Goal: Task Accomplishment & Management: Manage account settings

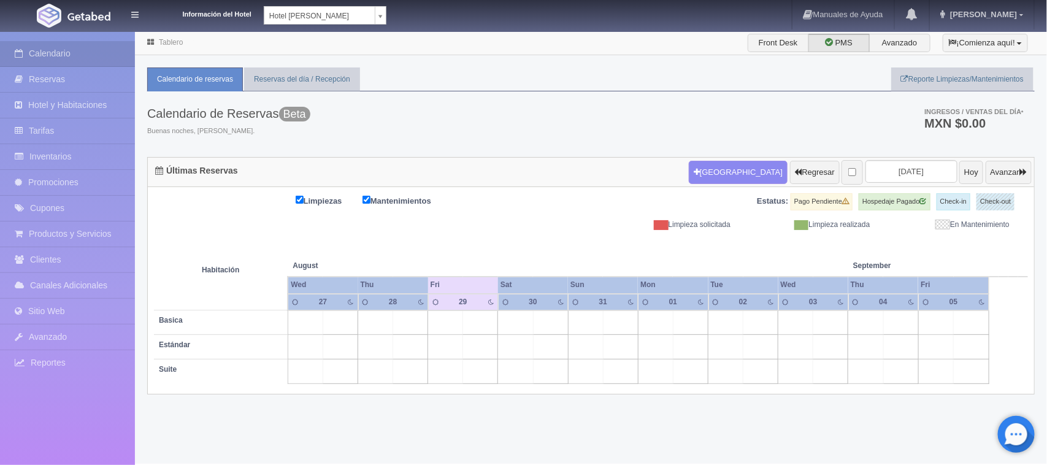
click at [336, 31] on body "Información del Hotel [GEOGRAPHIC_DATA][PERSON_NAME] [PERSON_NAME] [GEOGRAPHIC_…" at bounding box center [523, 247] width 1047 height 433
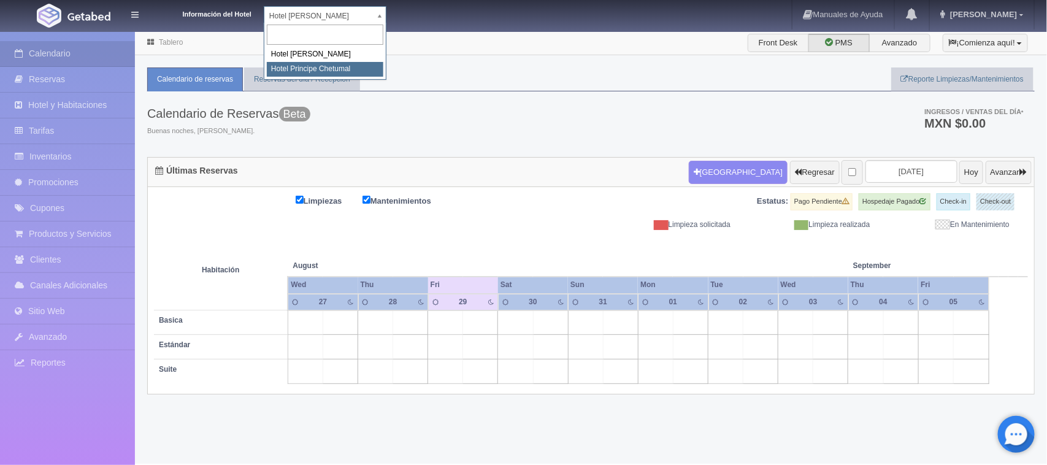
select select "567"
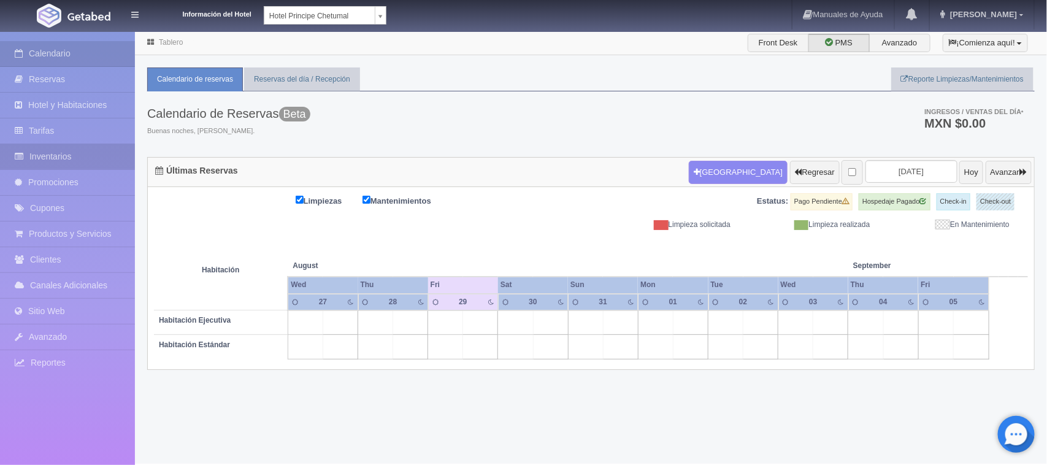
click at [79, 152] on link "Inventarios" at bounding box center [67, 156] width 135 height 25
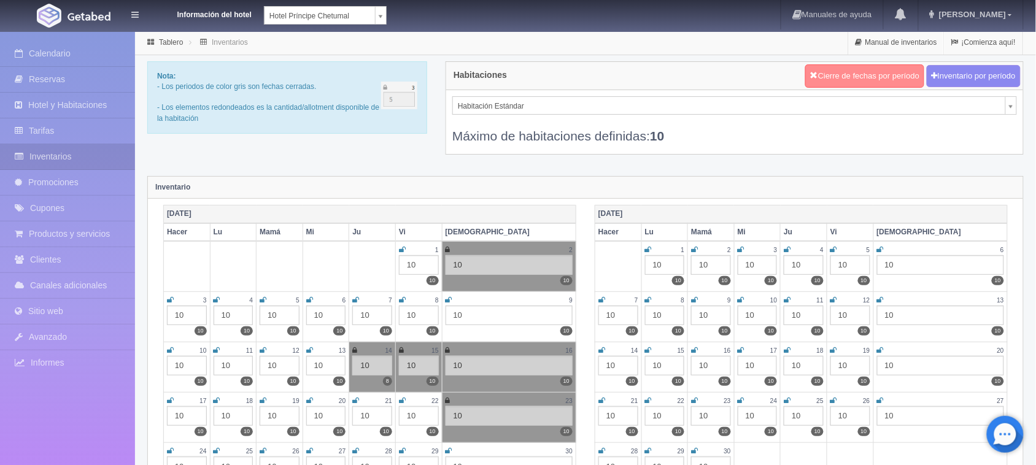
click at [877, 64] on button "Cierre de fechas por período" at bounding box center [864, 75] width 119 height 23
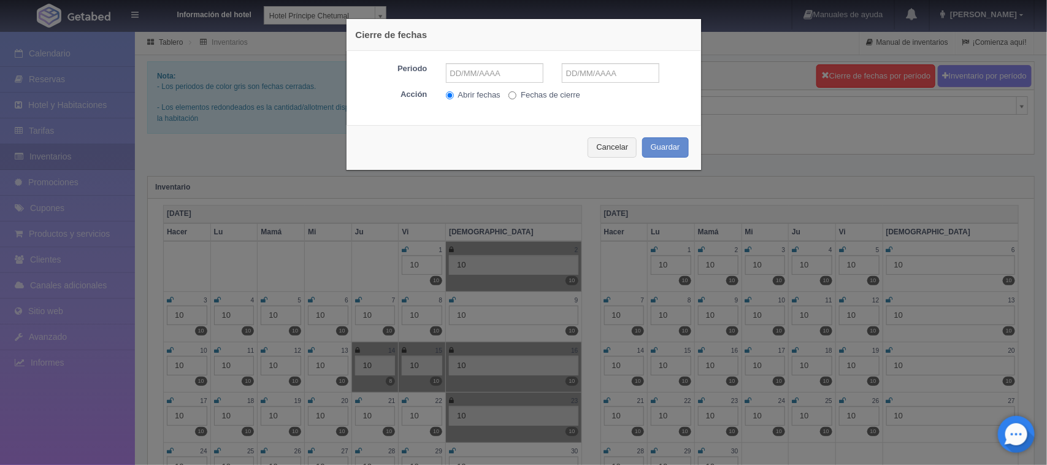
click at [509, 93] on input "Fechas de cierre" at bounding box center [513, 95] width 8 height 8
radio input "true"
click at [490, 74] on input "text" at bounding box center [495, 73] width 98 height 20
type input "29-08-2025"
click at [568, 61] on div "Periodo 29-08-2025 Acción Abrir fechas Fechas de cierre" at bounding box center [524, 83] width 355 height 65
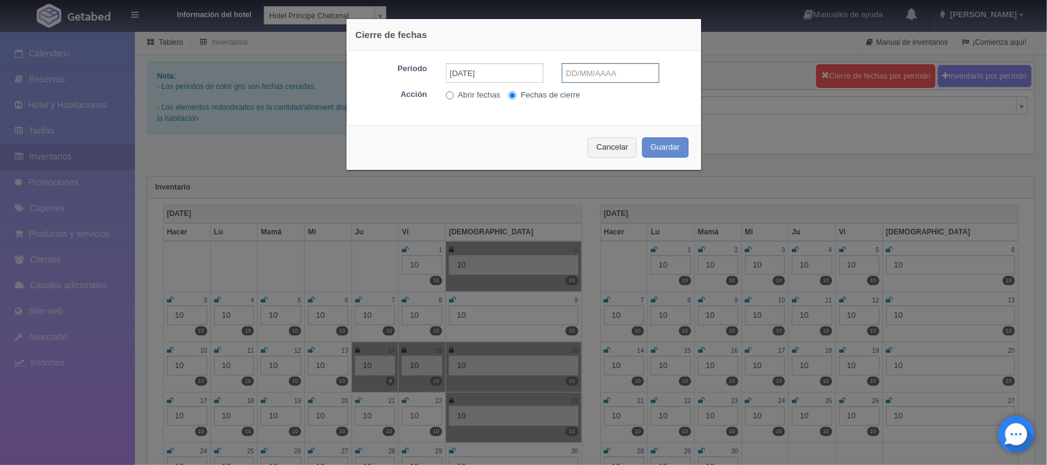
click at [575, 66] on input "text" at bounding box center [611, 73] width 98 height 20
type input "29-08-2025"
click at [663, 146] on font "Guardar" at bounding box center [665, 146] width 29 height 9
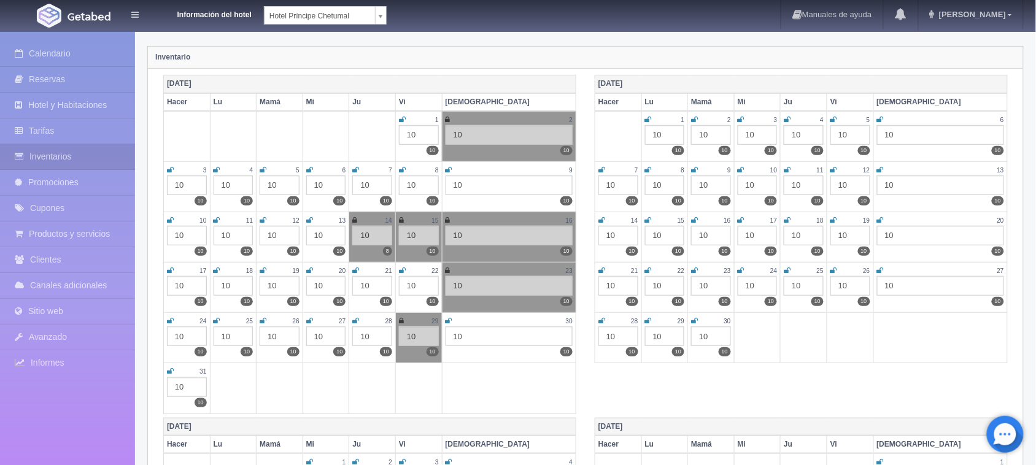
scroll to position [153, 0]
